Goal: Information Seeking & Learning: Learn about a topic

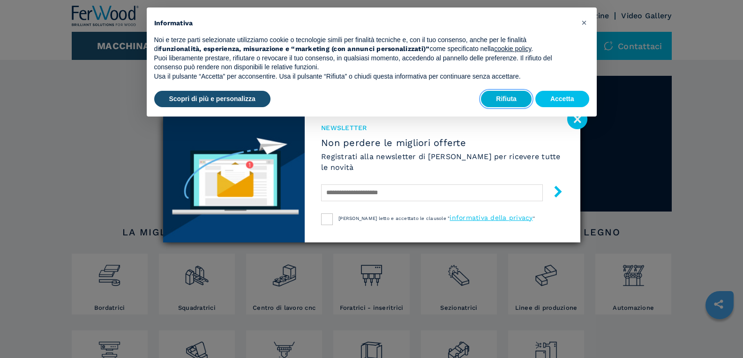
click at [511, 96] on button "Rifiuta" at bounding box center [506, 99] width 51 height 17
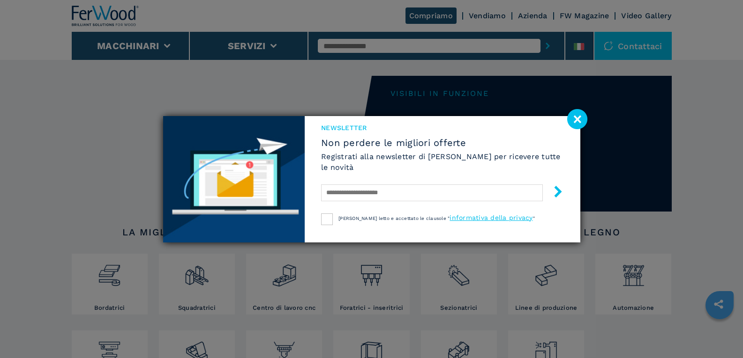
click at [573, 119] on image at bounding box center [577, 119] width 20 height 20
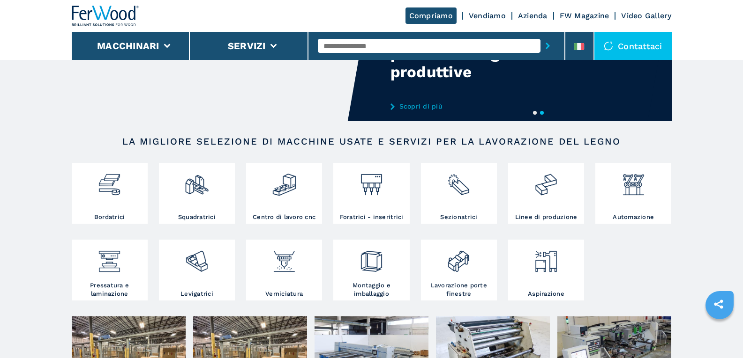
scroll to position [94, 0]
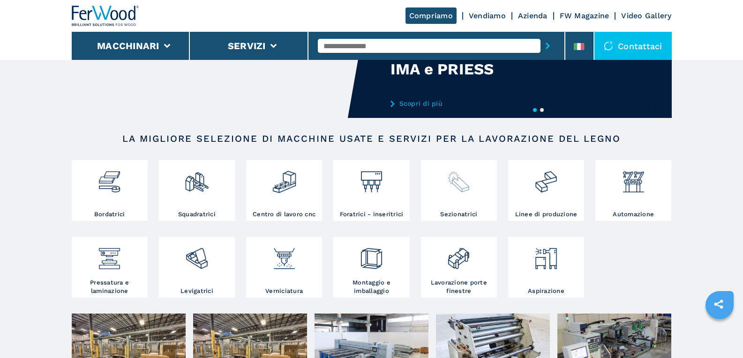
click at [454, 184] on img at bounding box center [458, 179] width 25 height 32
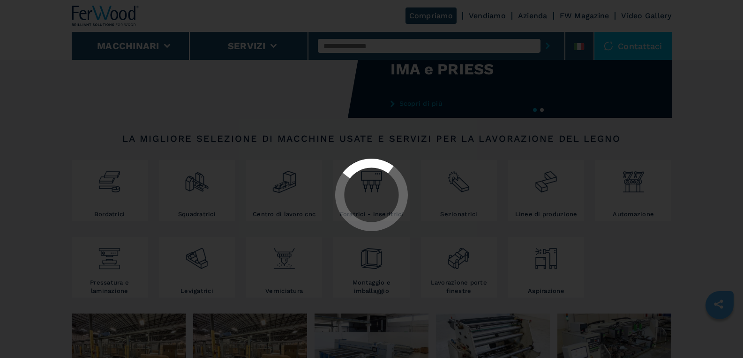
select select "**********"
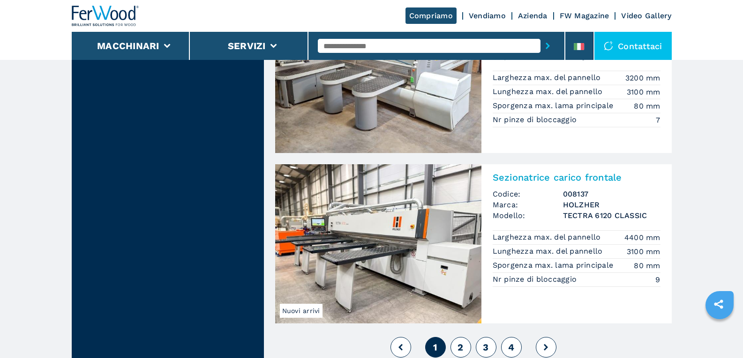
scroll to position [2062, 0]
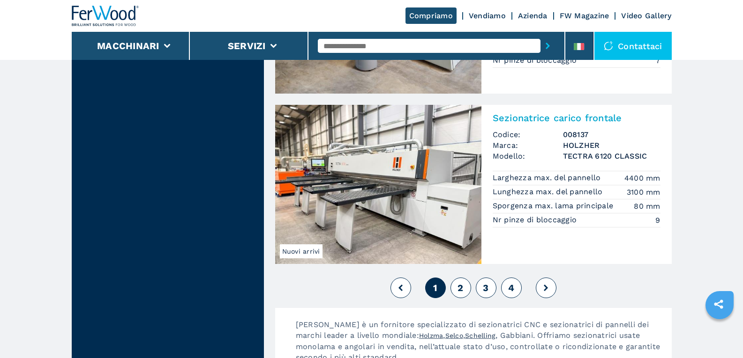
click at [462, 289] on span "2" at bounding box center [460, 288] width 6 height 11
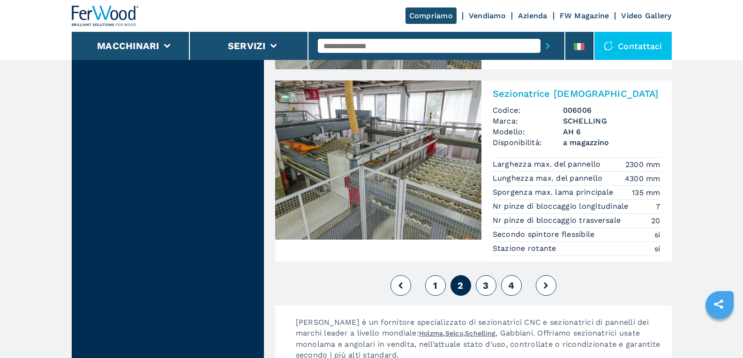
scroll to position [2108, 0]
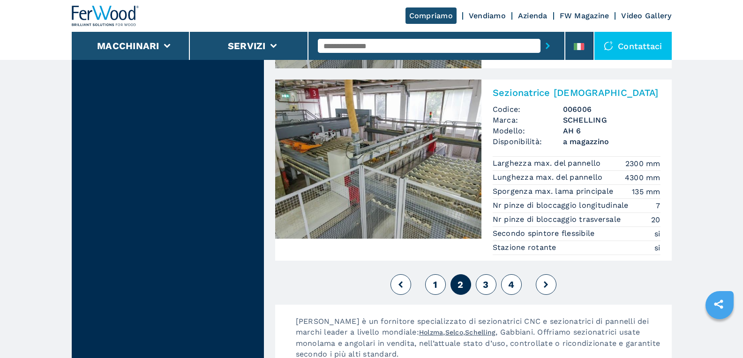
click at [484, 291] on button "3" at bounding box center [486, 285] width 21 height 21
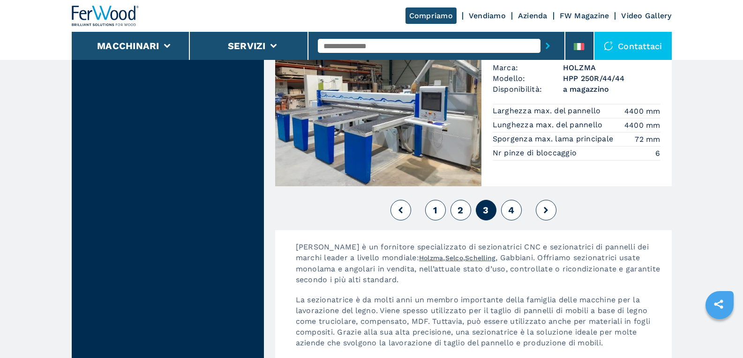
scroll to position [2155, 0]
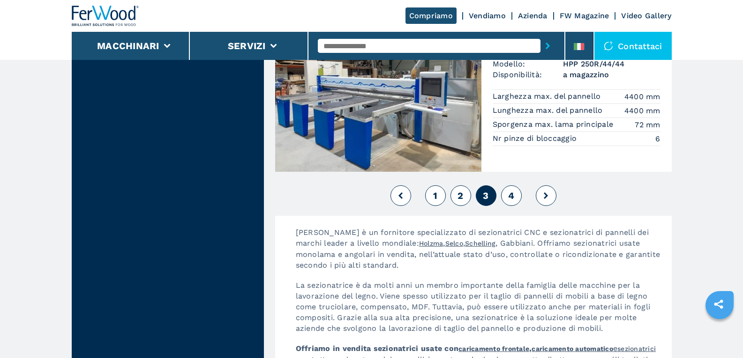
click at [514, 194] on button "4" at bounding box center [511, 196] width 21 height 21
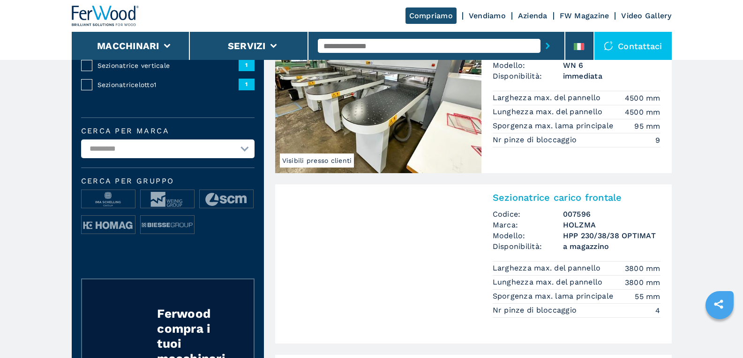
scroll to position [94, 0]
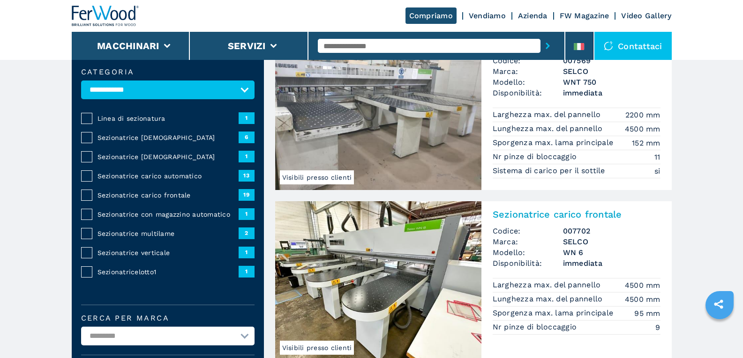
click at [542, 215] on h2 "Sezionatrice carico frontale" at bounding box center [576, 214] width 168 height 11
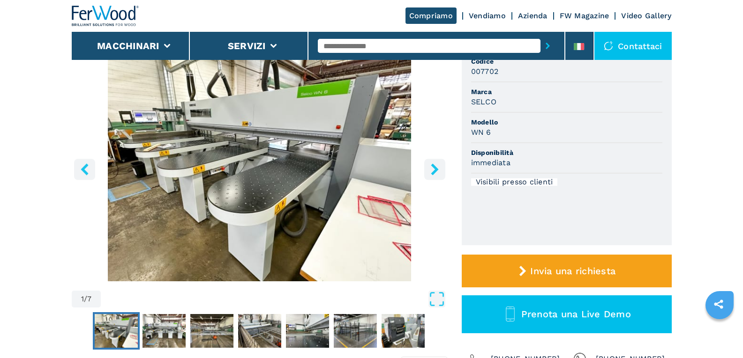
scroll to position [47, 0]
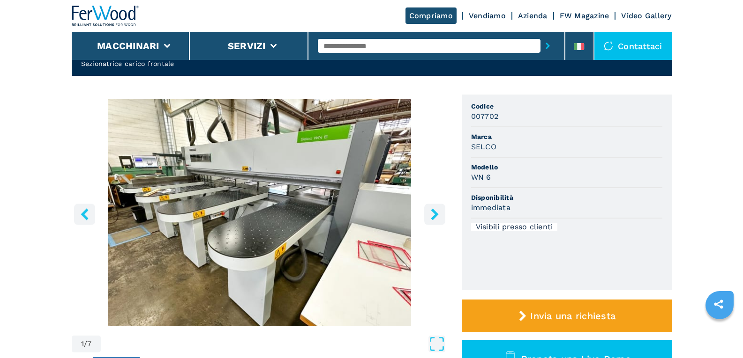
click at [432, 217] on icon "right-button" at bounding box center [434, 214] width 7 height 12
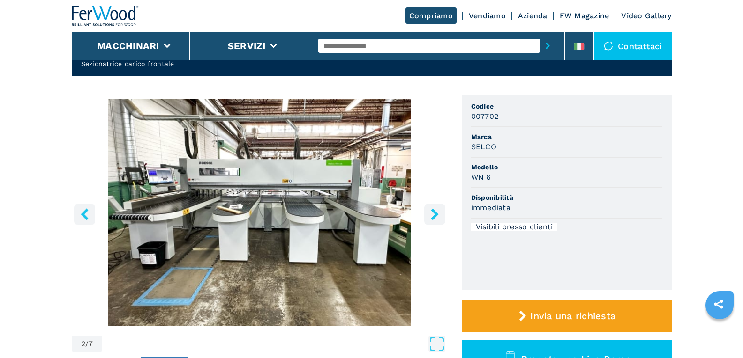
click at [432, 217] on icon "right-button" at bounding box center [434, 214] width 7 height 12
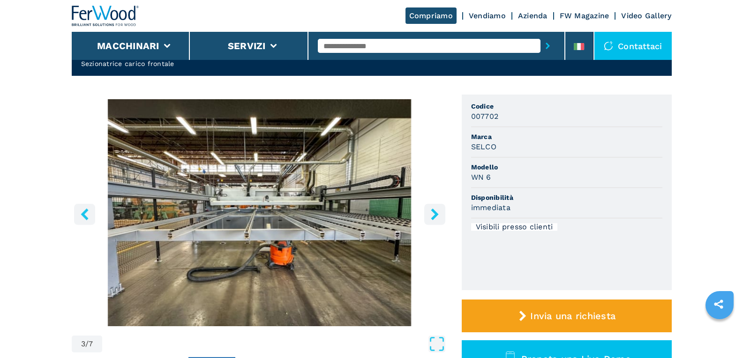
click at [432, 217] on icon "right-button" at bounding box center [434, 214] width 7 height 12
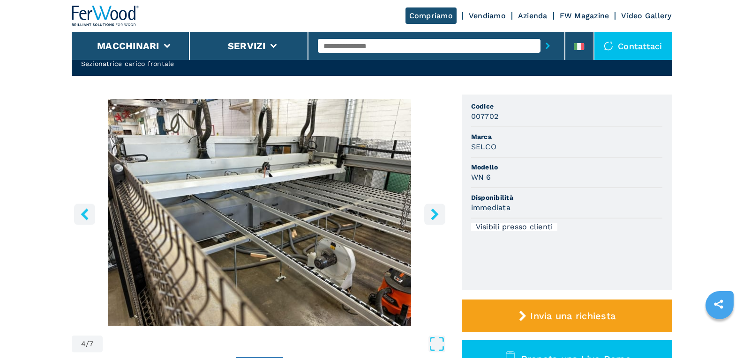
click at [432, 217] on icon "right-button" at bounding box center [434, 214] width 7 height 12
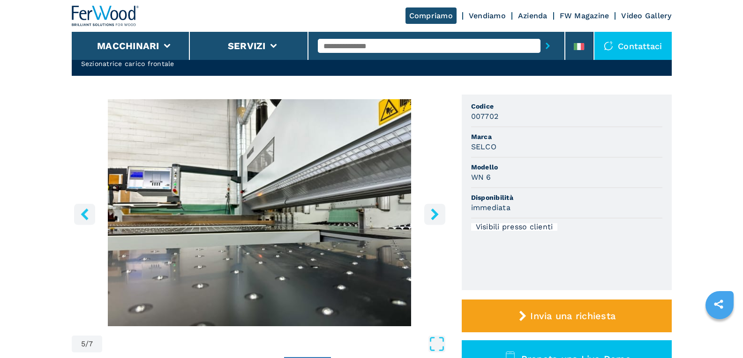
click at [432, 217] on icon "right-button" at bounding box center [434, 214] width 7 height 12
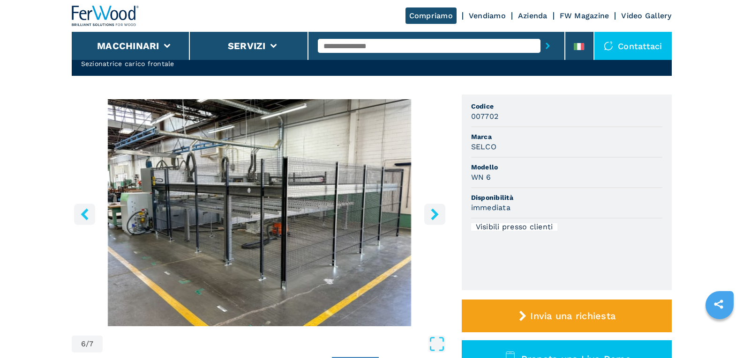
click at [432, 217] on icon "right-button" at bounding box center [434, 214] width 7 height 12
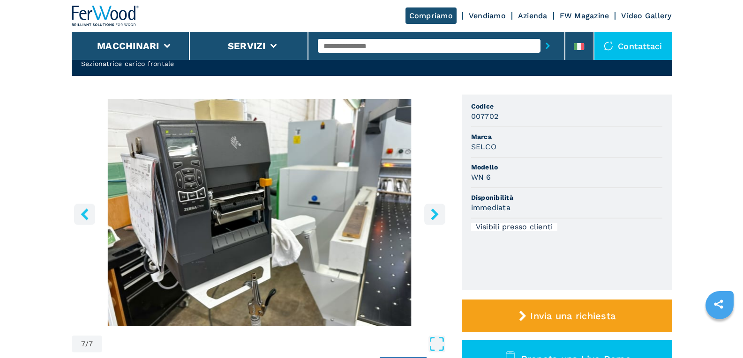
click at [432, 217] on icon "right-button" at bounding box center [434, 214] width 7 height 12
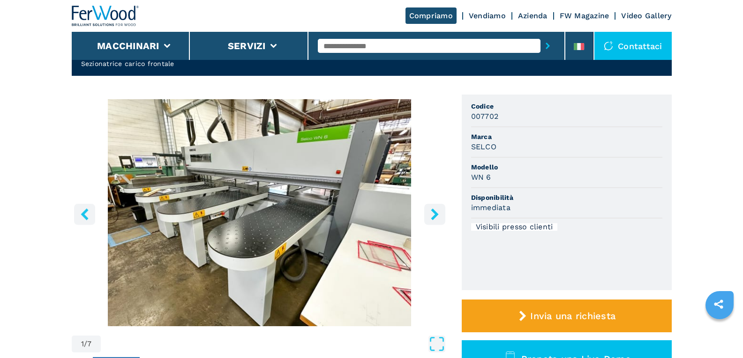
click at [432, 217] on icon "right-button" at bounding box center [434, 214] width 7 height 12
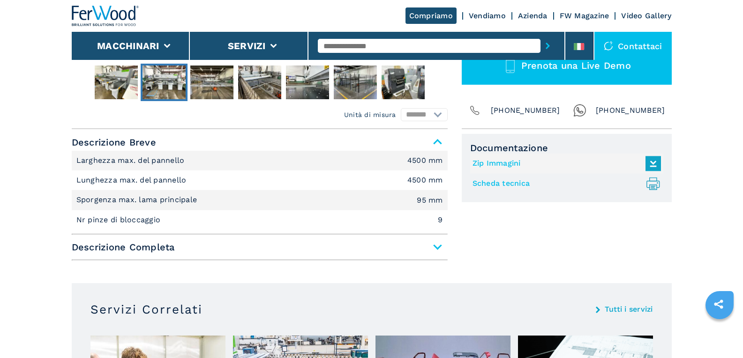
scroll to position [375, 0]
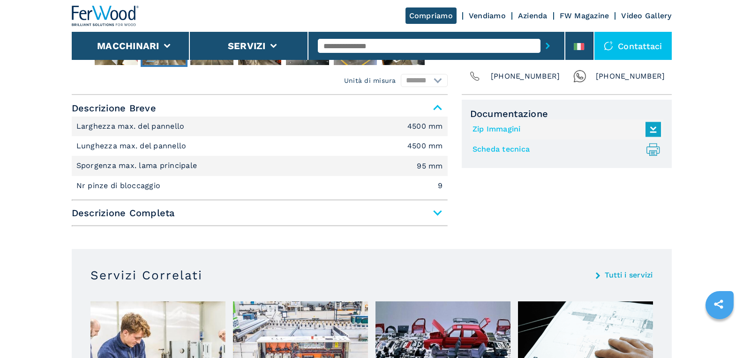
click at [438, 212] on span "Descrizione Completa" at bounding box center [260, 213] width 376 height 17
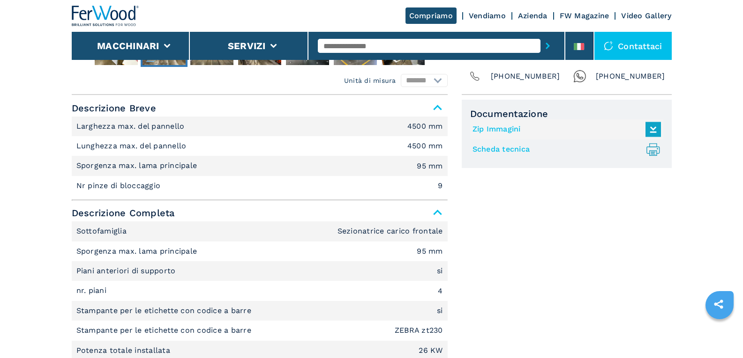
click at [514, 149] on link "Scheda tecnica .prefix__st0{stroke-linecap:round;stroke-linejoin:round}.prefix_…" at bounding box center [564, 149] width 184 height 15
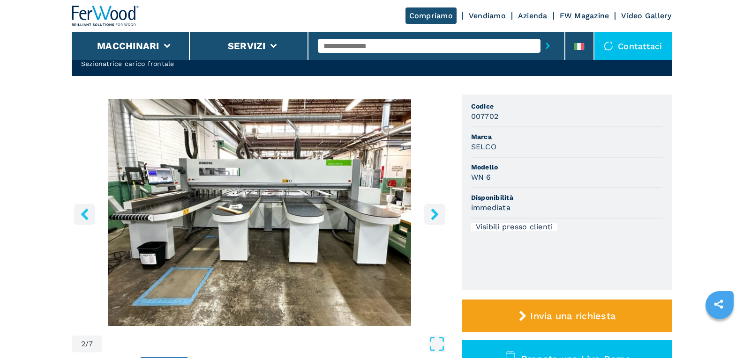
scroll to position [94, 0]
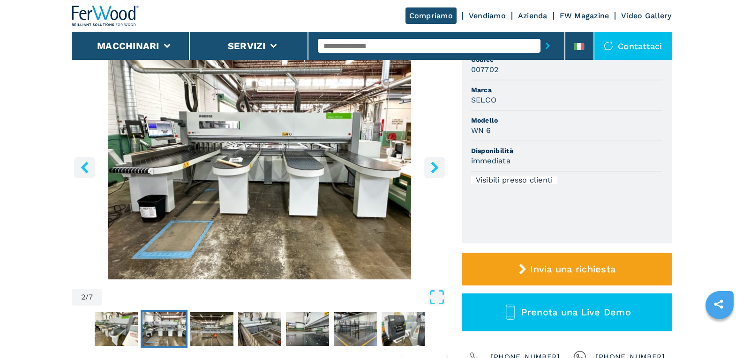
click at [265, 185] on img "Go to Slide 2" at bounding box center [260, 165] width 376 height 227
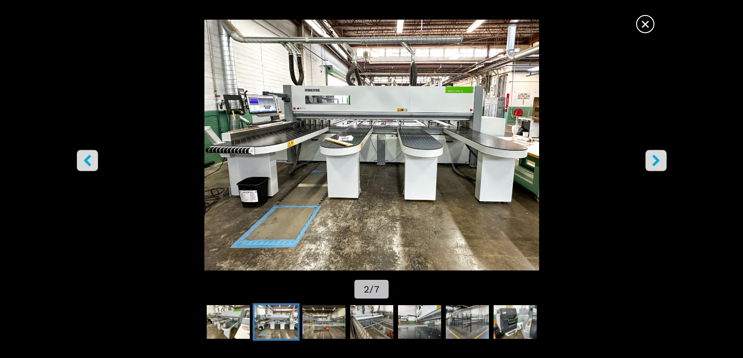
scroll to position [0, 0]
click at [354, 162] on img "Go to Slide 2" at bounding box center [371, 145] width 669 height 251
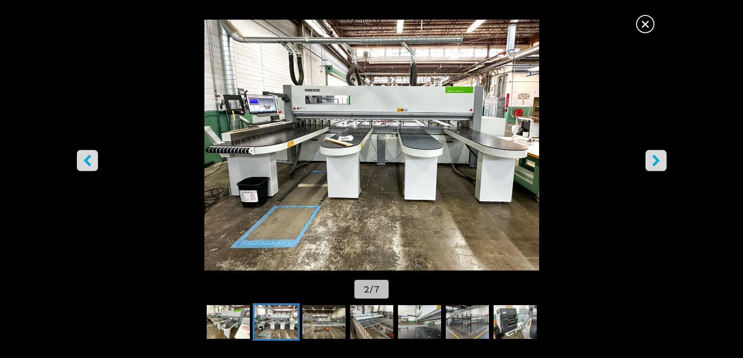
click at [354, 162] on img "Go to Slide 2" at bounding box center [371, 145] width 669 height 251
click at [661, 161] on icon "right-button" at bounding box center [656, 161] width 12 height 12
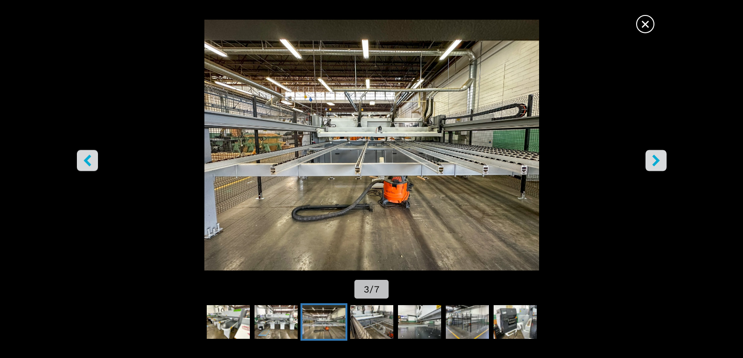
click at [661, 161] on icon "right-button" at bounding box center [656, 161] width 12 height 12
drag, startPoint x: 593, startPoint y: 210, endPoint x: 610, endPoint y: 80, distance: 131.4
click at [610, 80] on img "Go to Slide 3" at bounding box center [371, 145] width 669 height 251
click at [655, 161] on icon "right-button" at bounding box center [656, 161] width 12 height 12
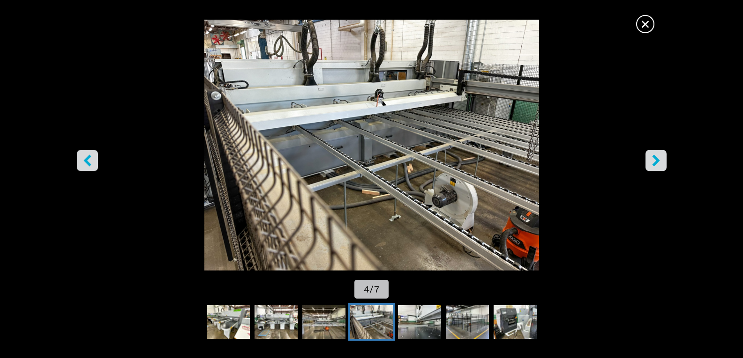
click at [655, 161] on icon "right-button" at bounding box center [656, 161] width 12 height 12
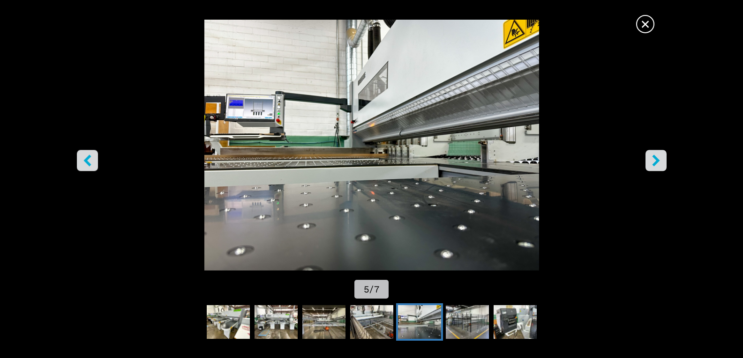
click at [655, 161] on icon "right-button" at bounding box center [656, 161] width 12 height 12
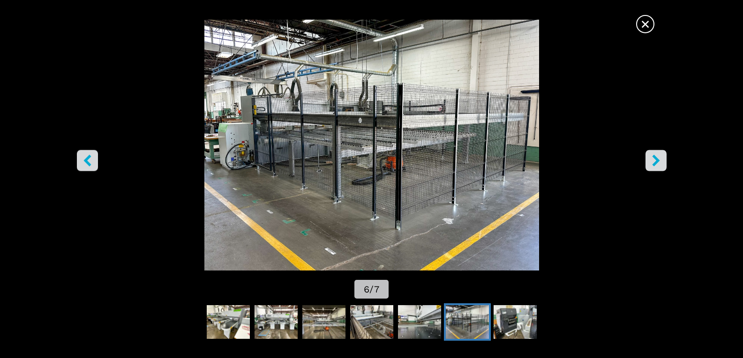
click at [655, 161] on icon "right-button" at bounding box center [656, 161] width 12 height 12
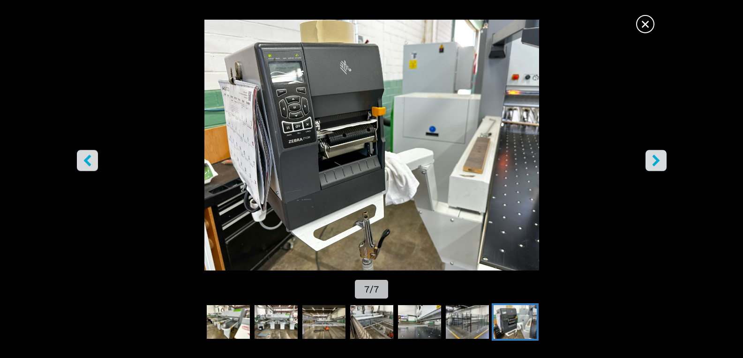
click at [645, 23] on span "×" at bounding box center [645, 22] width 16 height 16
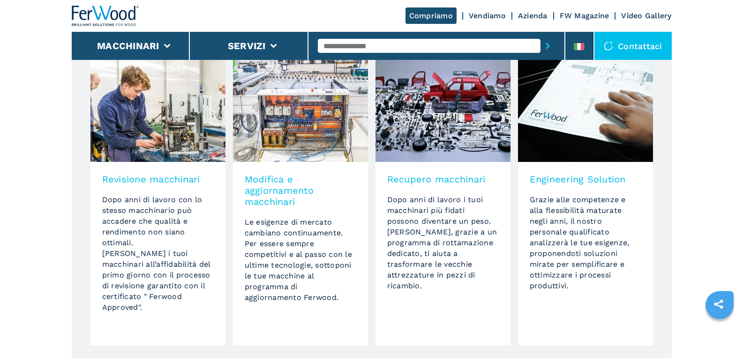
scroll to position [750, 0]
